Goal: Contribute content

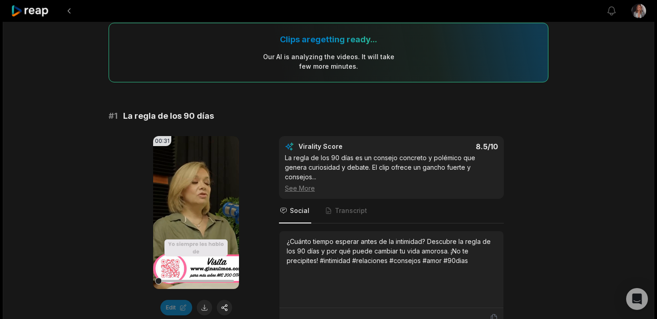
scroll to position [77, 0]
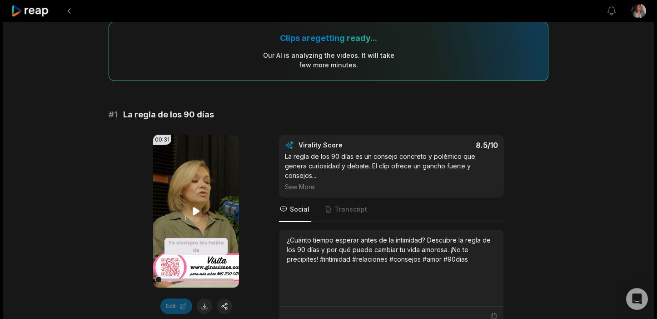
click at [195, 213] on icon at bounding box center [196, 211] width 7 height 8
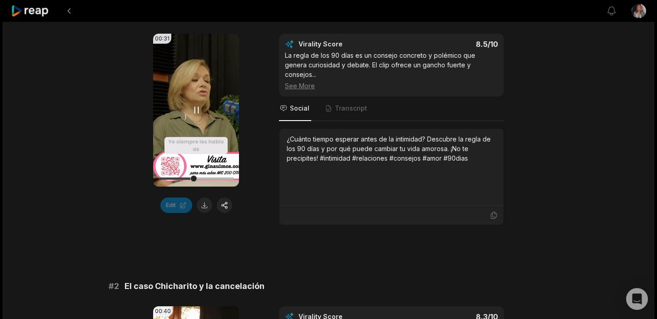
scroll to position [176, 0]
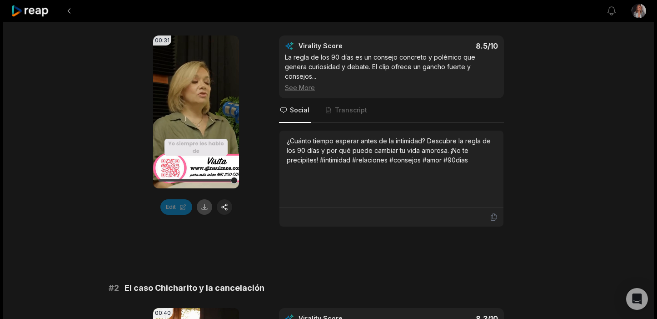
click at [205, 206] on button at bounding box center [204, 206] width 15 height 15
click at [229, 207] on button "button" at bounding box center [224, 206] width 15 height 15
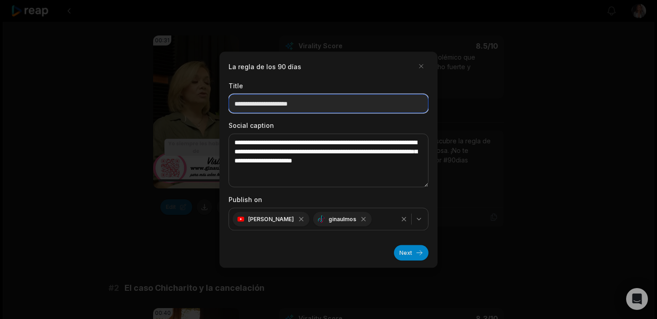
click at [315, 103] on input "**********" at bounding box center [329, 103] width 200 height 19
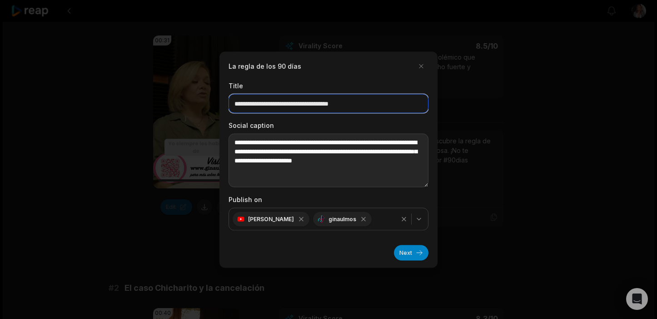
type input "**********"
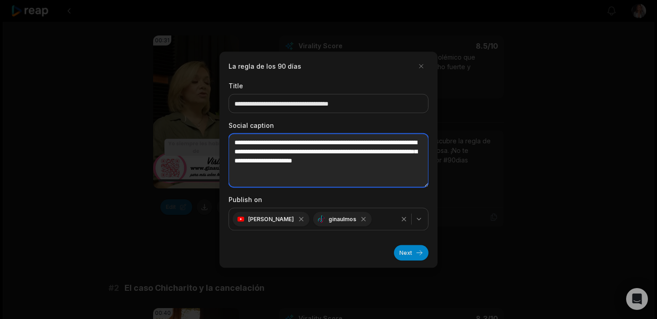
click at [279, 165] on textarea "**********" at bounding box center [329, 160] width 200 height 54
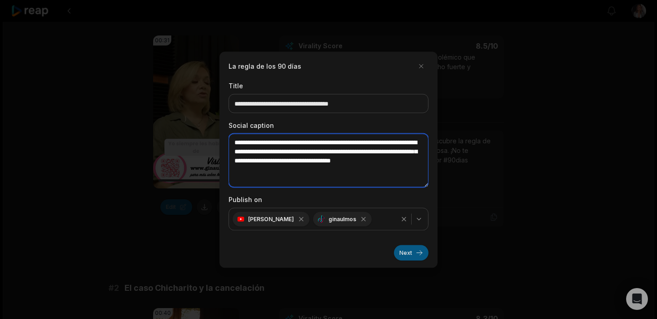
type textarea "**********"
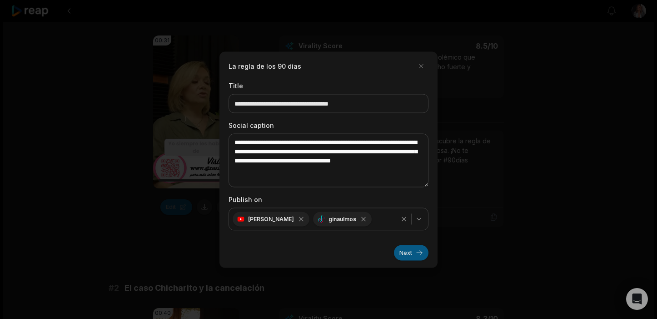
click at [420, 253] on button "Next" at bounding box center [411, 251] width 35 height 15
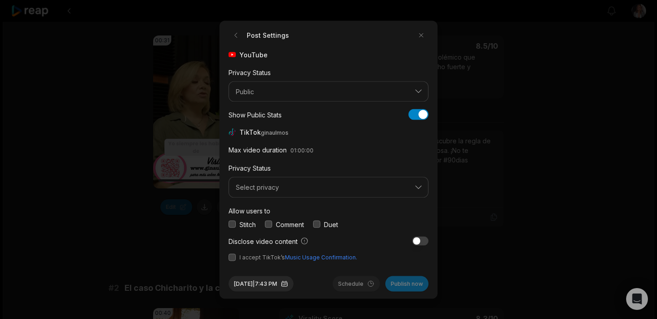
click at [232, 227] on button "button" at bounding box center [232, 223] width 7 height 7
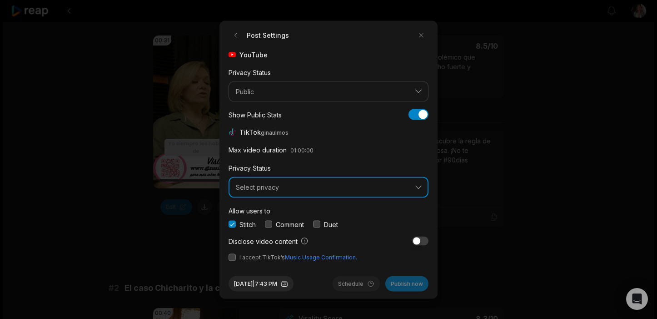
click at [266, 185] on span "Select privacy" at bounding box center [322, 187] width 173 height 8
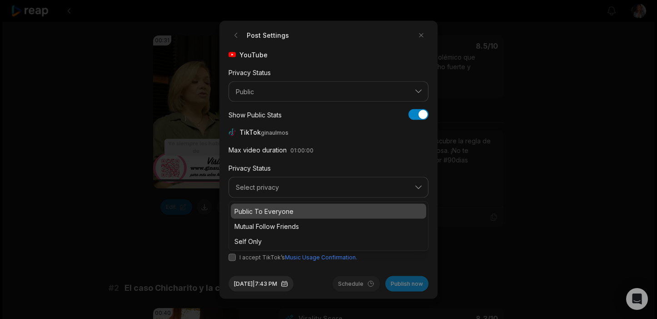
click at [272, 211] on p "Public To Everyone" at bounding box center [328, 211] width 188 height 10
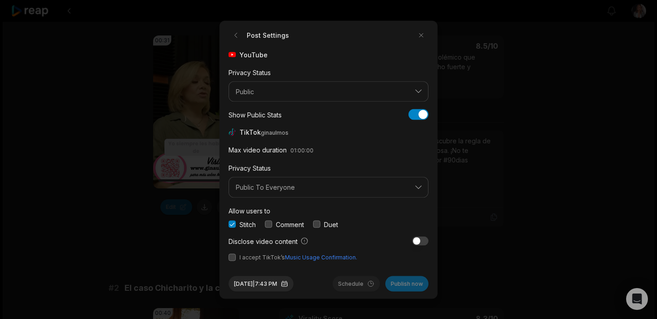
click at [234, 257] on button "button" at bounding box center [232, 256] width 7 height 7
click at [408, 285] on button "Publish now" at bounding box center [406, 282] width 43 height 15
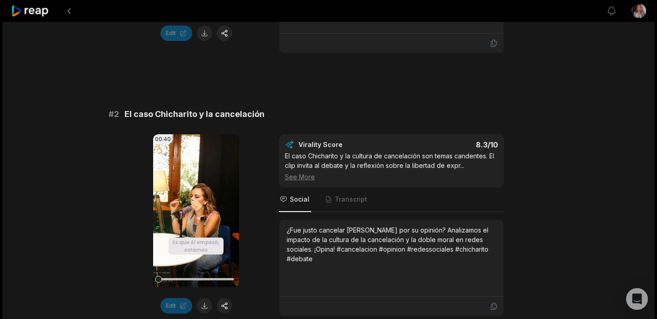
scroll to position [352, 0]
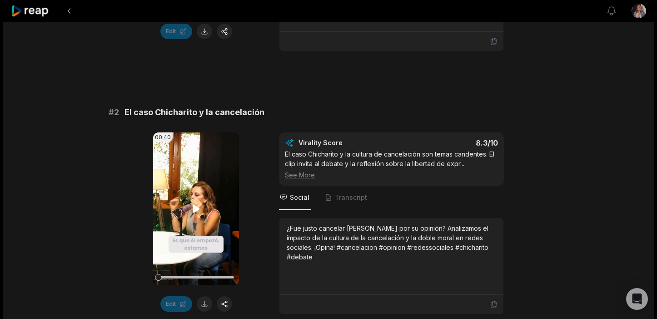
click at [193, 205] on icon at bounding box center [196, 209] width 7 height 8
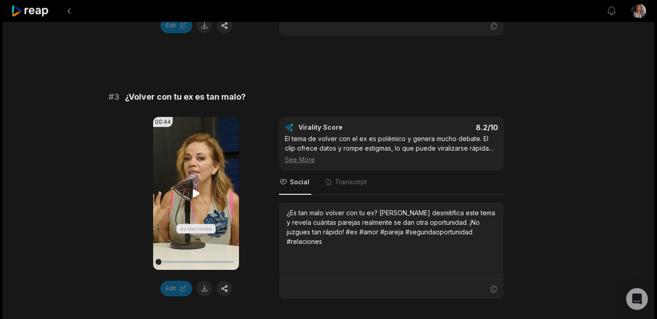
scroll to position [634, 0]
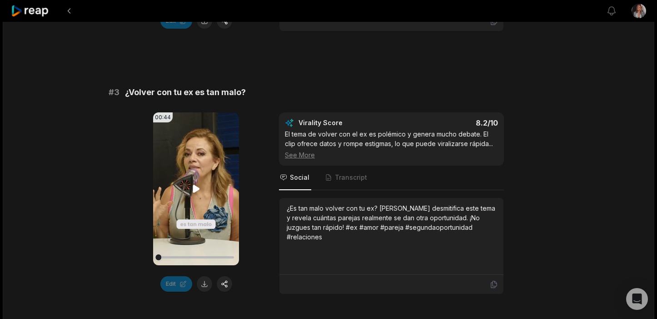
click at [197, 183] on icon at bounding box center [196, 188] width 11 height 11
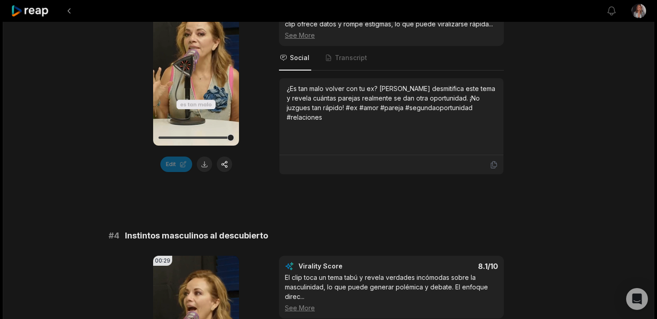
scroll to position [892, 0]
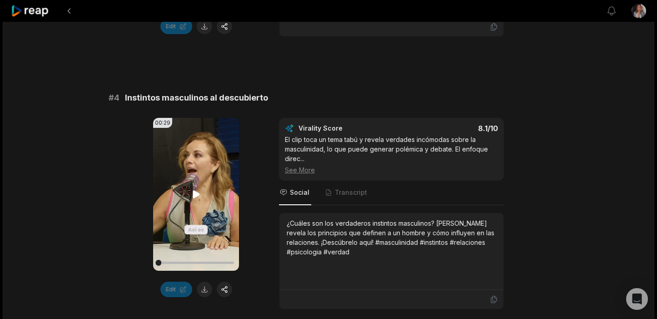
click at [196, 190] on icon at bounding box center [196, 194] width 7 height 8
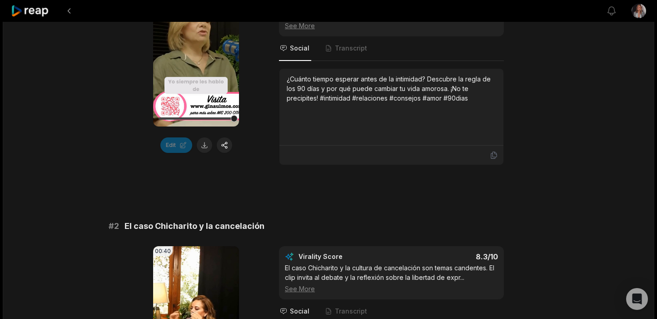
scroll to position [412, 0]
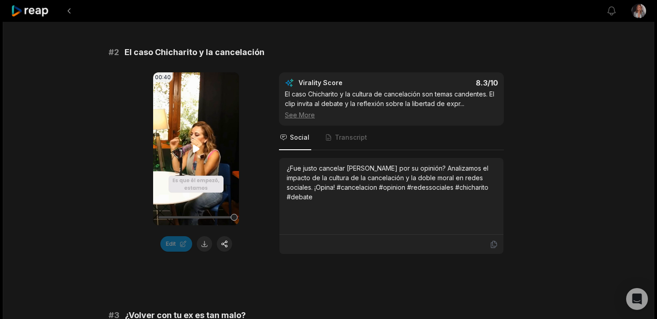
click at [199, 143] on icon at bounding box center [196, 148] width 11 height 11
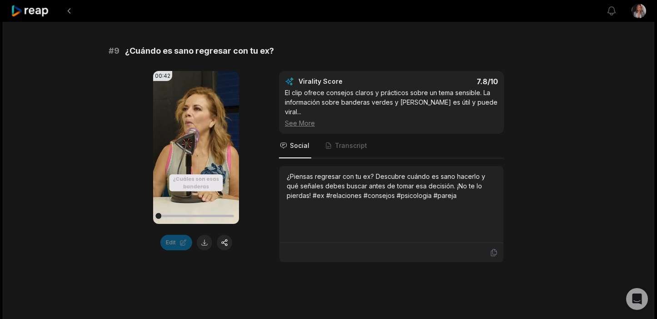
scroll to position [2264, 0]
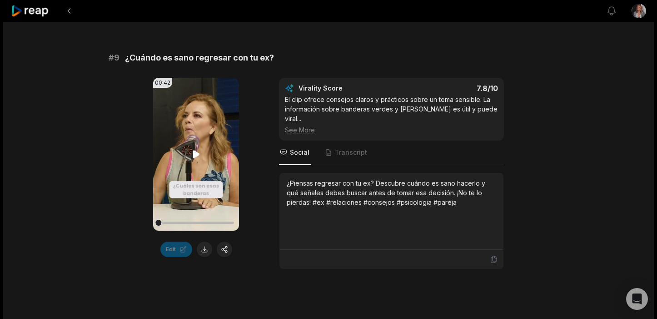
click at [195, 149] on icon at bounding box center [196, 154] width 11 height 11
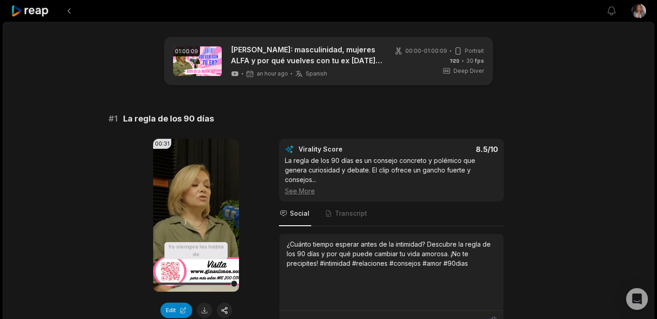
scroll to position [2, 0]
